Goal: Information Seeking & Learning: Learn about a topic

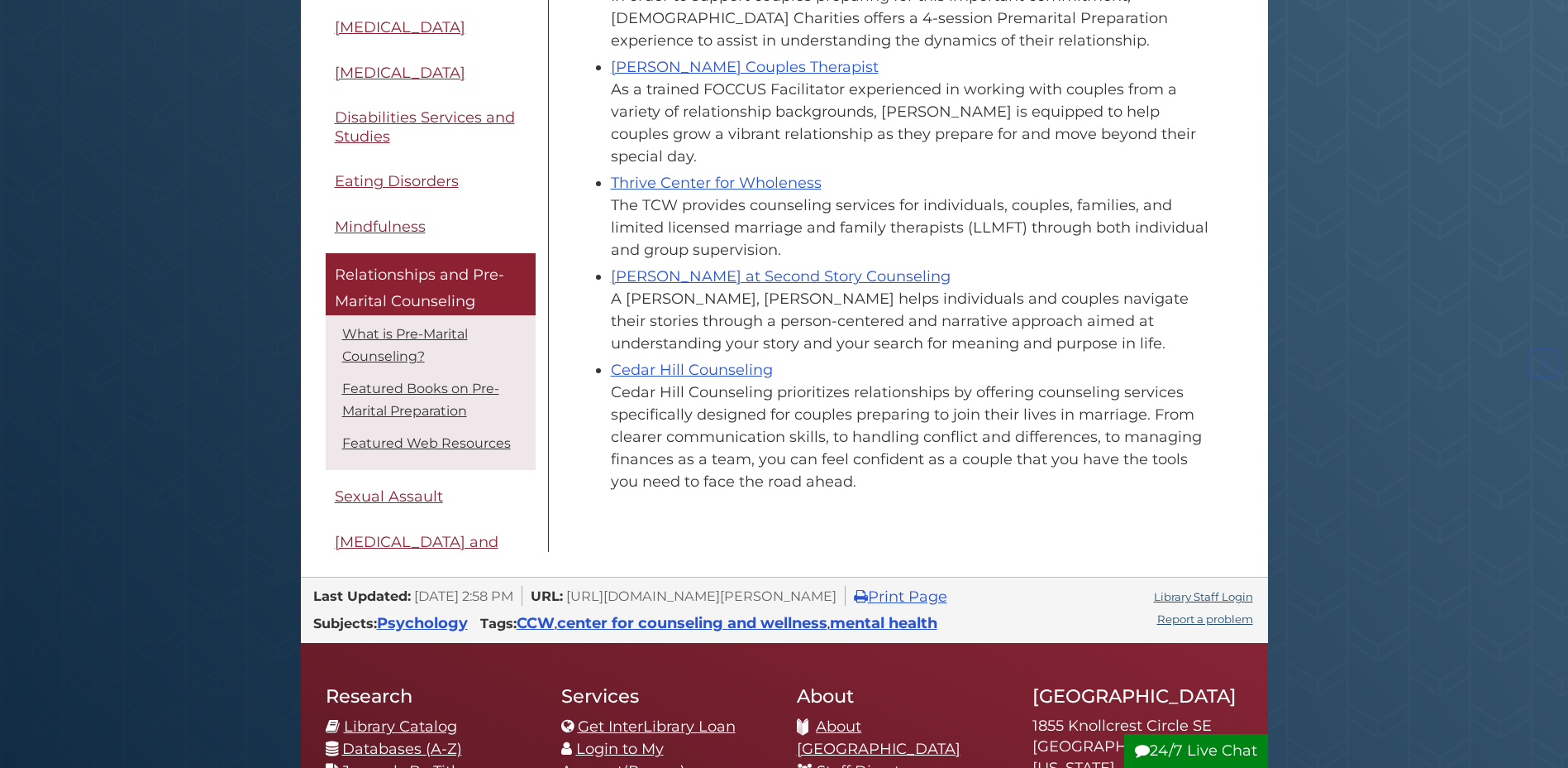
scroll to position [827, 0]
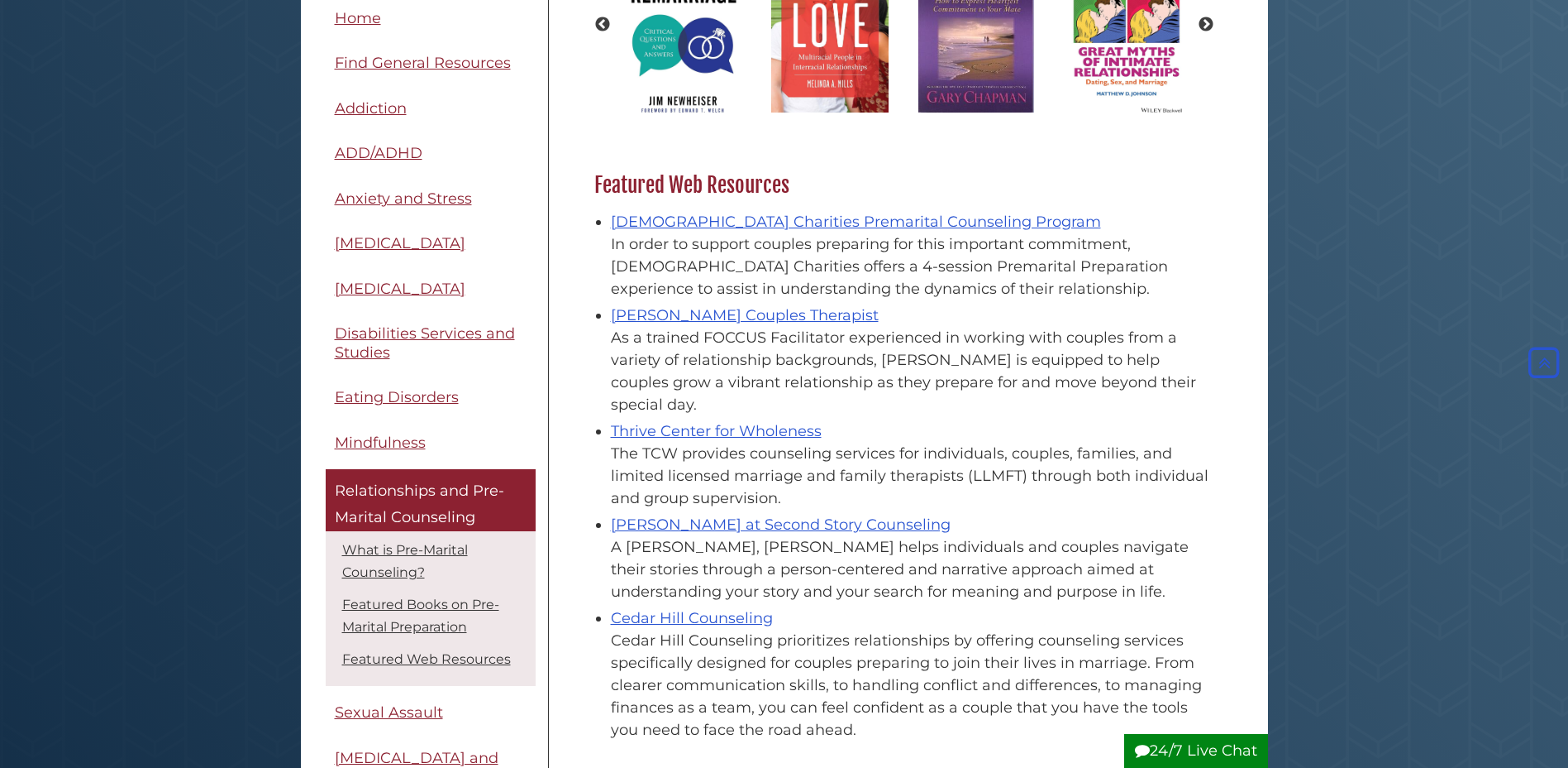
scroll to position [662, 0]
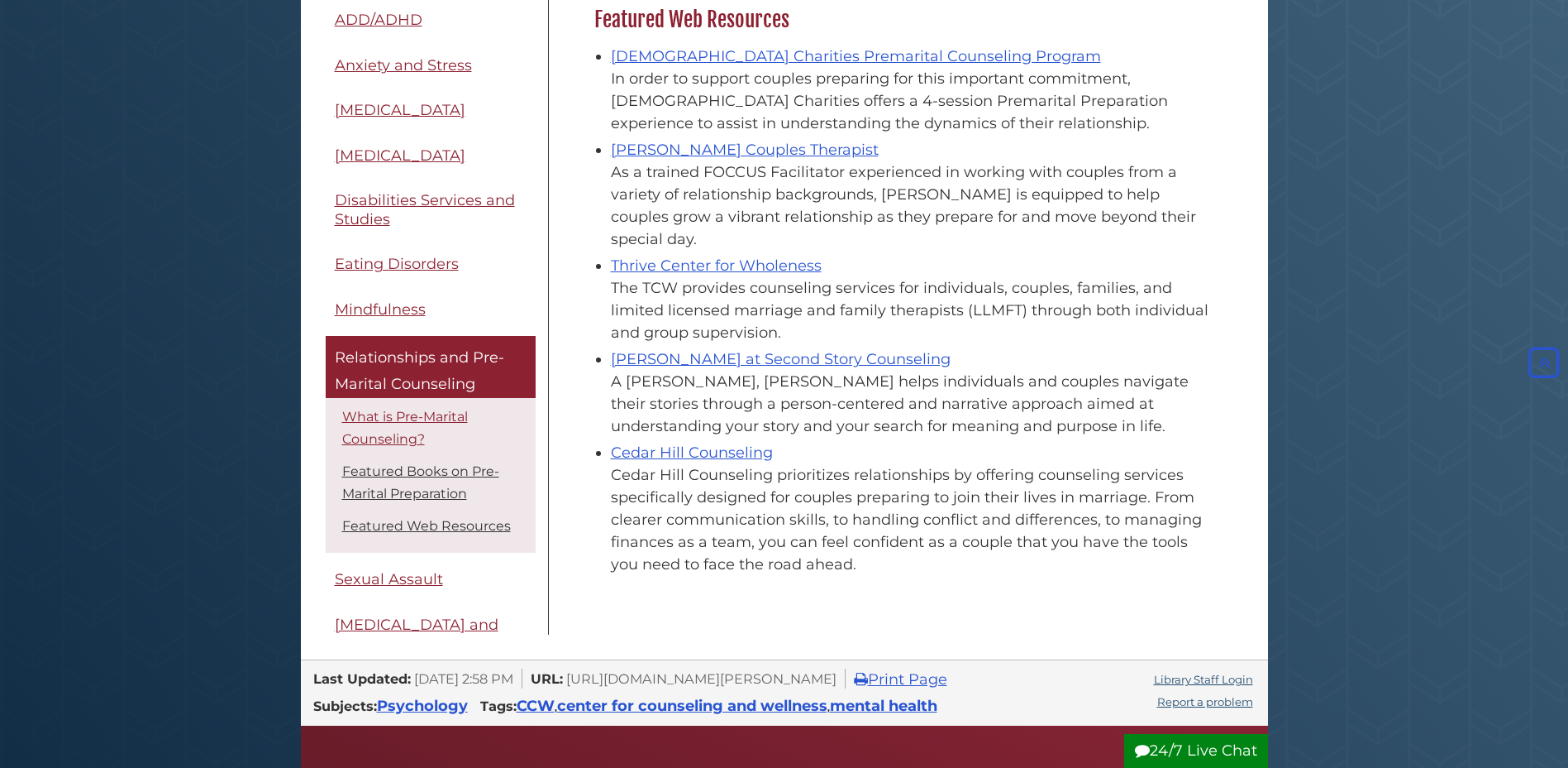
click at [396, 402] on li "What is Pre-Marital Counseling?" at bounding box center [431, 427] width 202 height 51
click at [399, 409] on link "What is Pre-Marital Counseling?" at bounding box center [405, 427] width 126 height 38
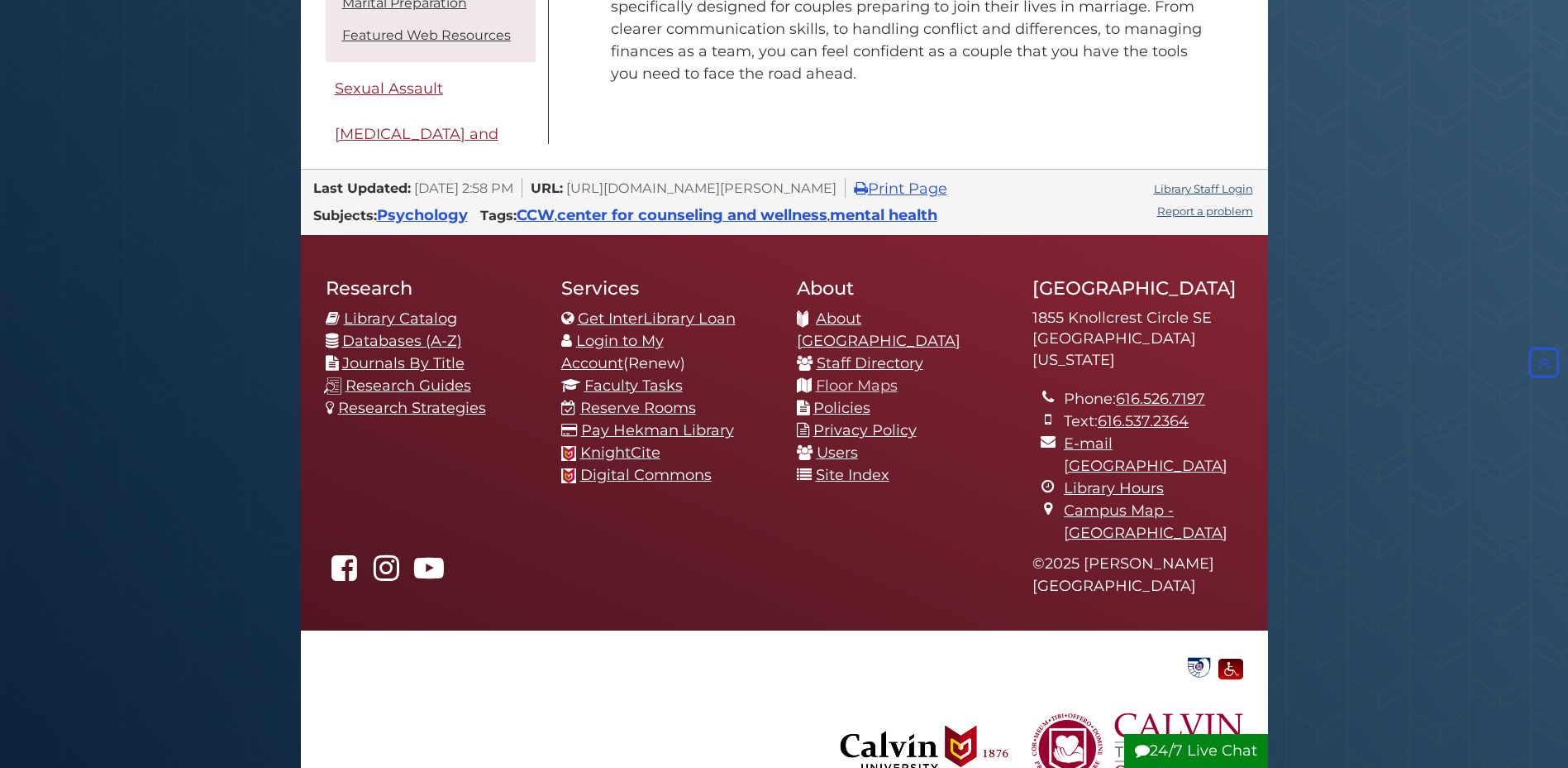
scroll to position [408, 0]
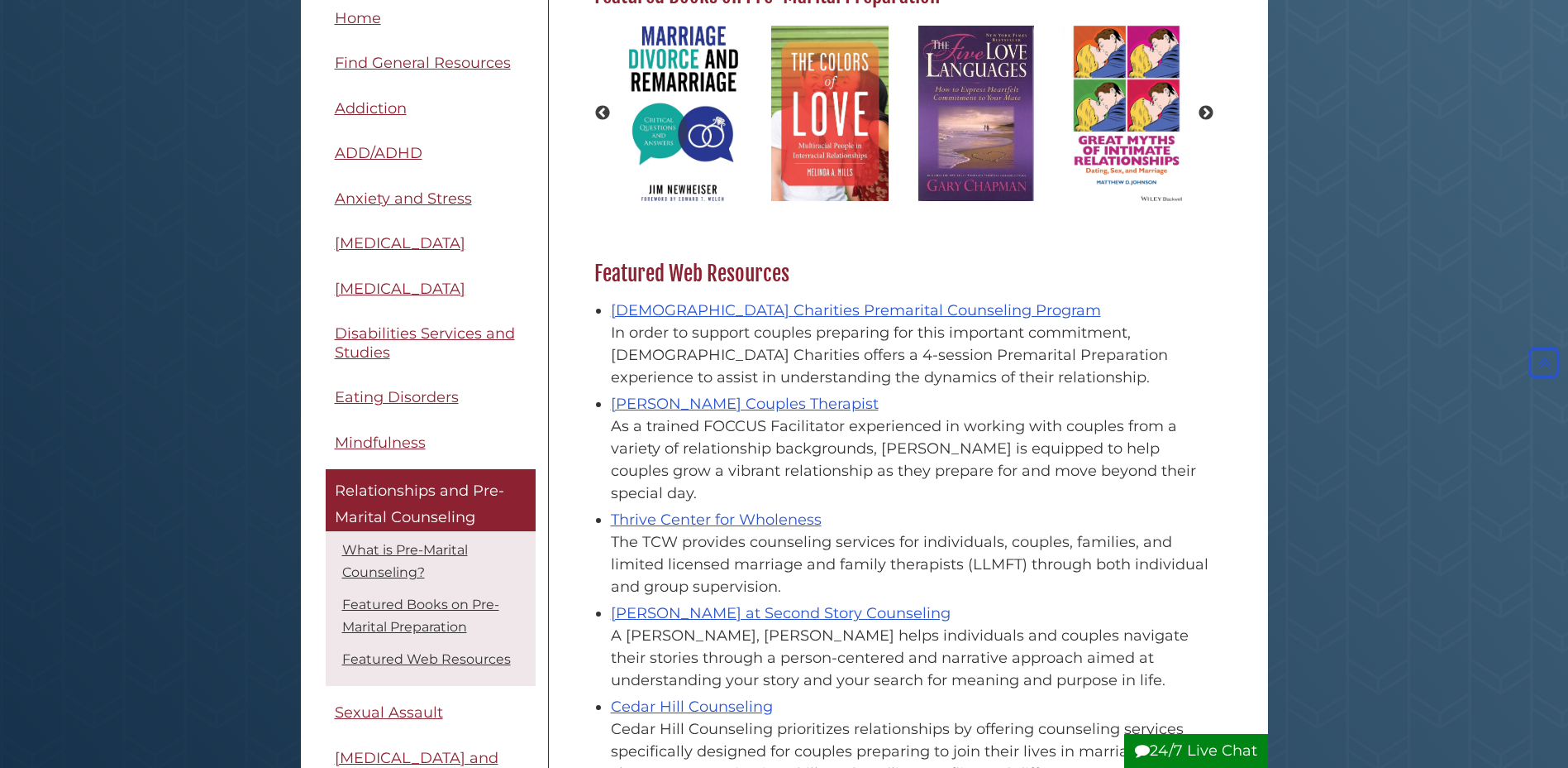
scroll to position [662, 0]
